Goal: Task Accomplishment & Management: Use online tool/utility

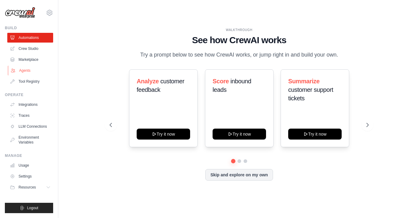
click at [41, 72] on link "Agents" at bounding box center [31, 71] width 46 height 10
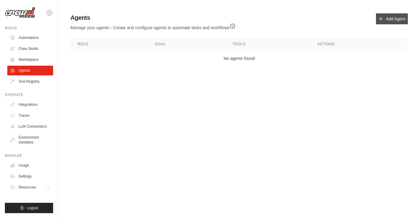
click at [379, 20] on icon at bounding box center [381, 18] width 5 height 5
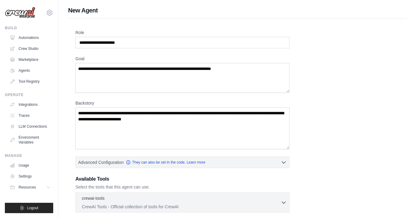
scroll to position [71, 0]
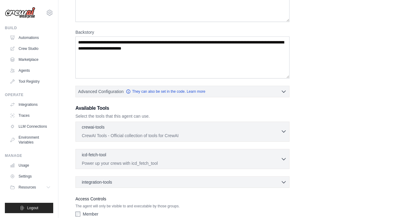
click at [265, 131] on div "crewai-tools 0 selected" at bounding box center [181, 127] width 199 height 7
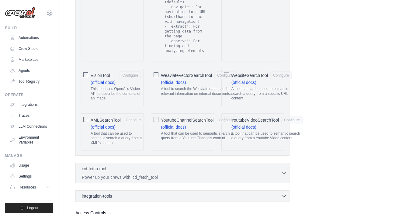
scroll to position [1282, 0]
